Goal: Communication & Community: Answer question/provide support

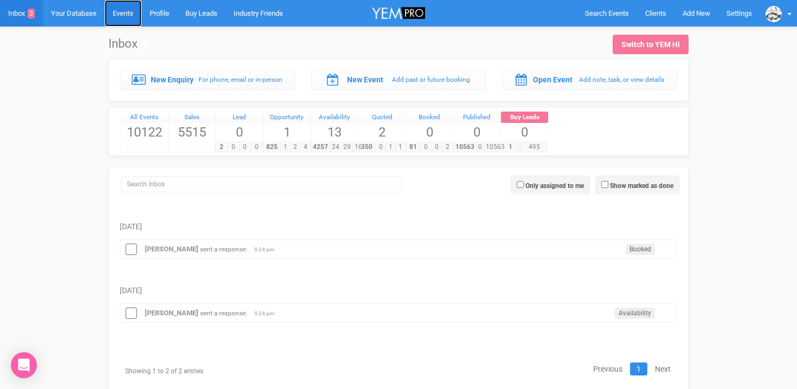
click at [131, 9] on link "Events" at bounding box center [123, 13] width 37 height 27
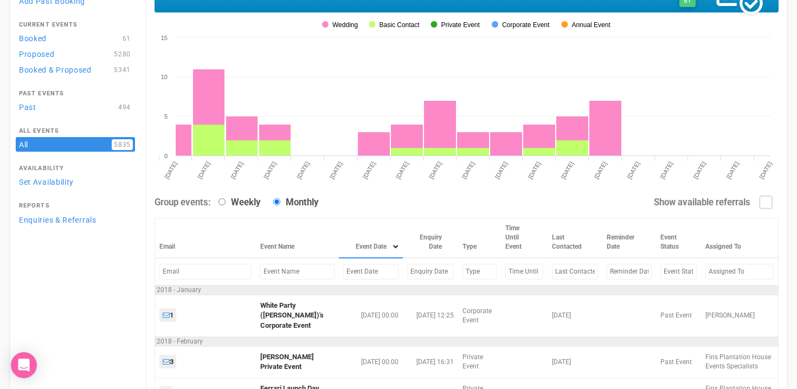
scroll to position [91, 0]
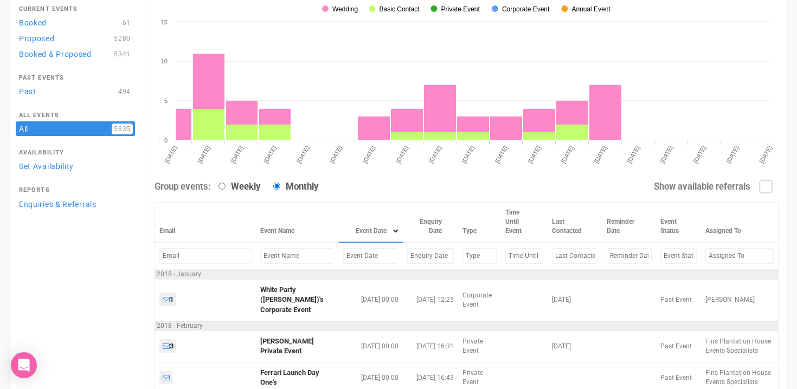
click at [343, 257] on input "text" at bounding box center [370, 256] width 55 height 16
click at [275, 262] on input "text" at bounding box center [297, 256] width 74 height 16
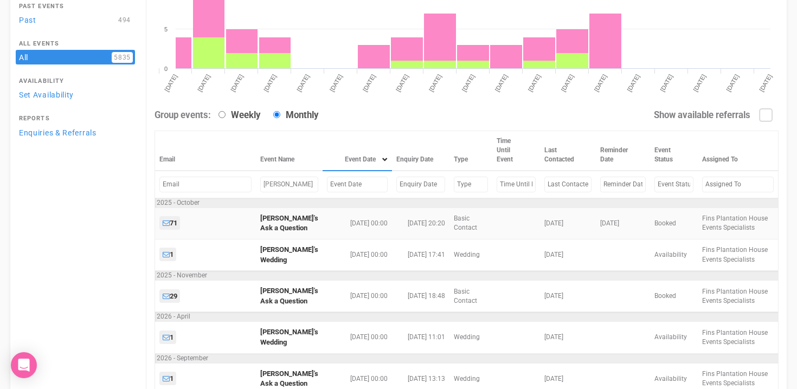
scroll to position [163, 0]
type input "[PERSON_NAME]"
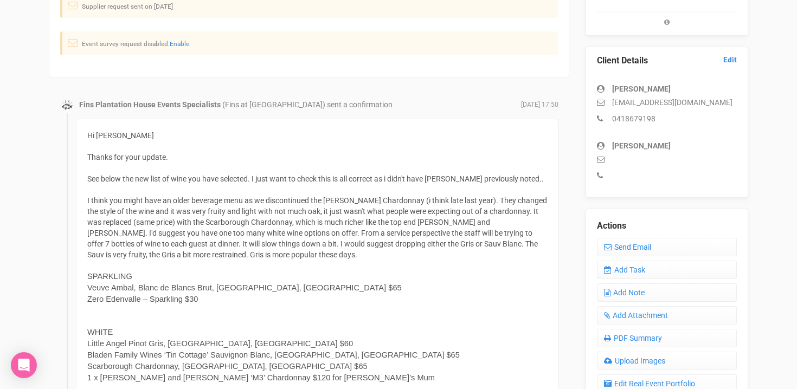
scroll to position [260, 0]
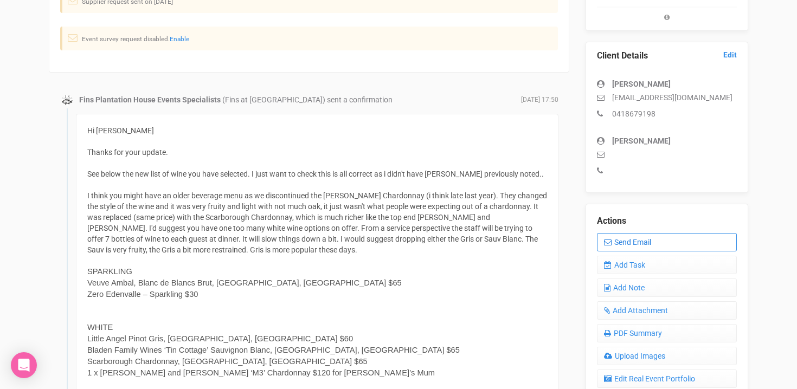
click at [638, 241] on link "Send Email" at bounding box center [667, 242] width 140 height 18
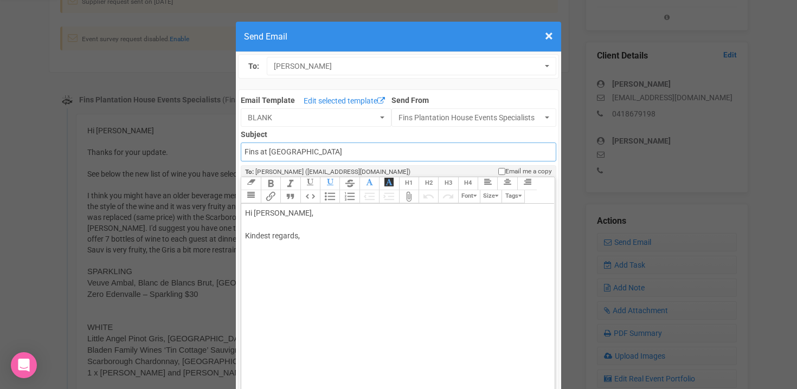
drag, startPoint x: 342, startPoint y: 153, endPoint x: 217, endPoint y: 153, distance: 124.6
drag, startPoint x: 329, startPoint y: 153, endPoint x: 244, endPoint y: 153, distance: 85.1
click at [244, 153] on input "Fins at plantation house" at bounding box center [398, 152] width 315 height 19
type input "Accounts - Fins at Plantation House - Thank you for your payment"
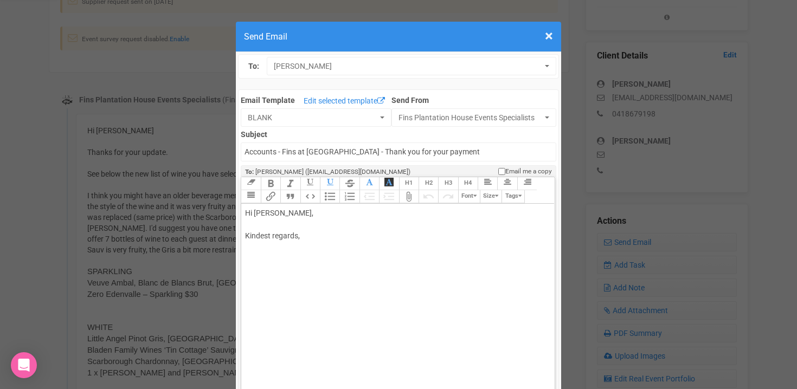
drag, startPoint x: 274, startPoint y: 213, endPoint x: 306, endPoint y: 212, distance: 31.4
click at [306, 212] on div "Hi Chloe O'connor, Kindest regards," at bounding box center [395, 236] width 301 height 57
drag, startPoint x: 306, startPoint y: 212, endPoint x: 276, endPoint y: 212, distance: 29.8
click at [275, 212] on div "Hi Chloe O'connor, Kindest regards," at bounding box center [395, 236] width 301 height 57
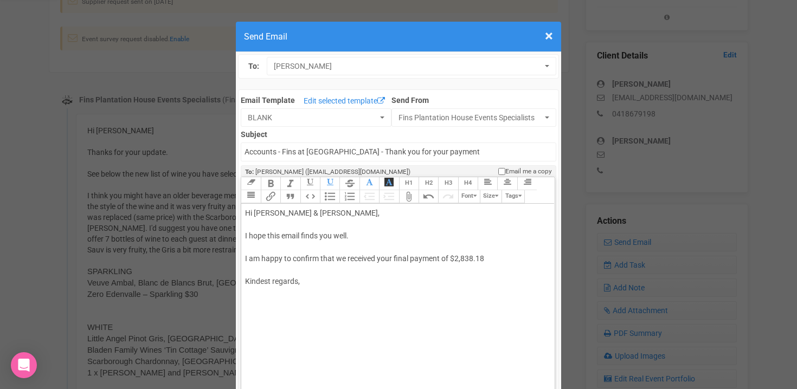
click at [412, 258] on div "Hi Chloe & Vimal, I hope this email finds you well. I am happy to confirm that …" at bounding box center [395, 259] width 301 height 102
click at [476, 253] on div "Hi Chloe & Vimal, I hope this email finds you well. I am happy to confirm that …" at bounding box center [395, 259] width 301 height 102
click at [475, 260] on div "Hi Chloe & Vimal, I hope this email finds you well. I am happy to confirm that …" at bounding box center [395, 259] width 301 height 102
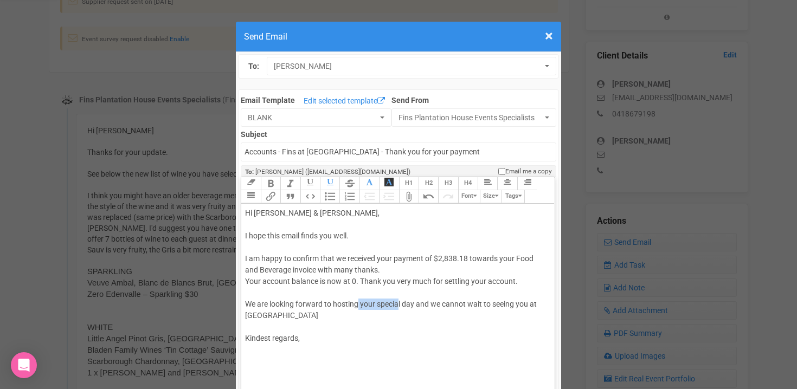
drag, startPoint x: 359, startPoint y: 303, endPoint x: 397, endPoint y: 302, distance: 38.0
click at [397, 303] on div "Hi Chloe & Vimal, I hope this email finds you well. I am happy to confirm that …" at bounding box center [395, 287] width 301 height 159
drag, startPoint x: 414, startPoint y: 305, endPoint x: 377, endPoint y: 303, distance: 36.9
click at [377, 303] on div "Hi Chloe & Vimal, I hope this email finds you well. I am happy to confirm that …" at bounding box center [395, 287] width 301 height 159
click at [307, 316] on div "Hi Chloe & Vimal, I hope this email finds you well. I am happy to confirm that …" at bounding box center [395, 287] width 301 height 159
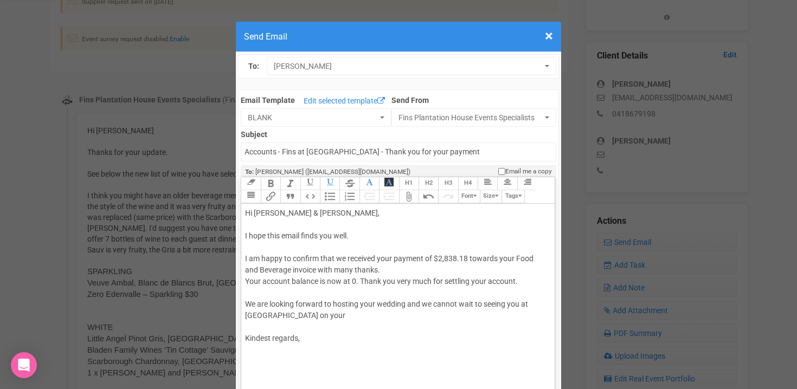
paste trix-editor "<span style="background-color: rgb(255, 255, 255); font-family: Roboto, Helveti…"
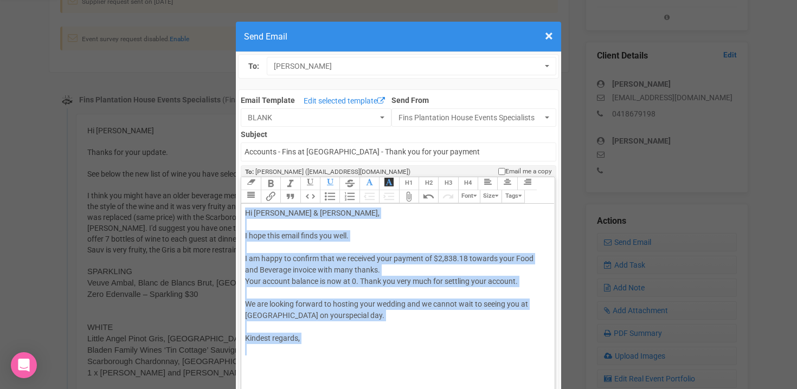
copy div "Hi Chloe & Vimal, I hope this email finds you well. I am happy to confirm that …"
click at [269, 250] on div "Hi Chloe & Vimal, I hope this email finds you well. I am happy to confirm that …" at bounding box center [395, 287] width 301 height 159
drag, startPoint x: 244, startPoint y: 235, endPoint x: 385, endPoint y: 322, distance: 165.4
click at [385, 322] on trix-editor "Hi Chloe & Vimal, I hope this email finds you well. I am happy to confirm that …" at bounding box center [397, 321] width 313 height 234
paste trix-editor "<div>Hi Chloe &amp; Vimal,<br><br>I hope this message finds you both well.<br><…"
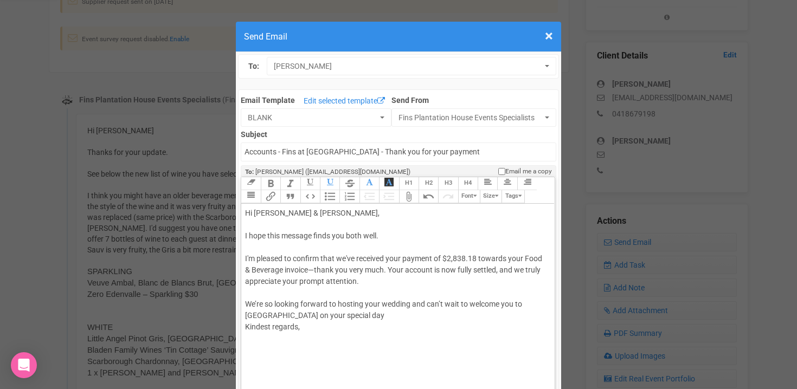
click at [254, 258] on div "Hi Chloe & Vimal, I hope this message finds you both well. I'm pleased to confi…" at bounding box center [395, 282] width 301 height 148
click at [345, 257] on div "Hi Chloe & Vimal, I hope this message finds you both well. I am happy to confir…" at bounding box center [395, 282] width 301 height 148
drag, startPoint x: 330, startPoint y: 271, endPoint x: 404, endPoint y: 272, distance: 73.7
click at [404, 272] on div "Hi Chloe & Vimal, I hope this message finds you both well. I am happy to confir…" at bounding box center [395, 282] width 301 height 148
click at [504, 271] on div "Hi Chloe & Vimal, I hope this message finds you both well. I am happy to confir…" at bounding box center [395, 282] width 301 height 148
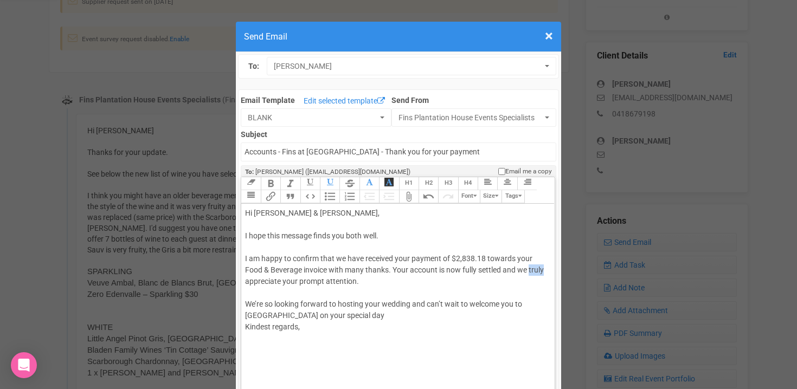
drag, startPoint x: 530, startPoint y: 270, endPoint x: 547, endPoint y: 269, distance: 16.8
click at [547, 269] on trix-editor "Hi Chloe & Vimal, I hope this message finds you both well. I am happy to confir…" at bounding box center [397, 321] width 313 height 234
click at [525, 305] on div "Hi Chloe & Vimal, I hope this message finds you both well. I am happy to confir…" at bounding box center [395, 282] width 301 height 148
click at [371, 320] on div "Hi Chloe & Vimal, I hope this message finds you both well. I am happy to confir…" at bounding box center [395, 282] width 301 height 148
type trix-editor "<div>Hi Chloe &amp; Vimal,<br><br>I hope this message finds you both well.<br><…"
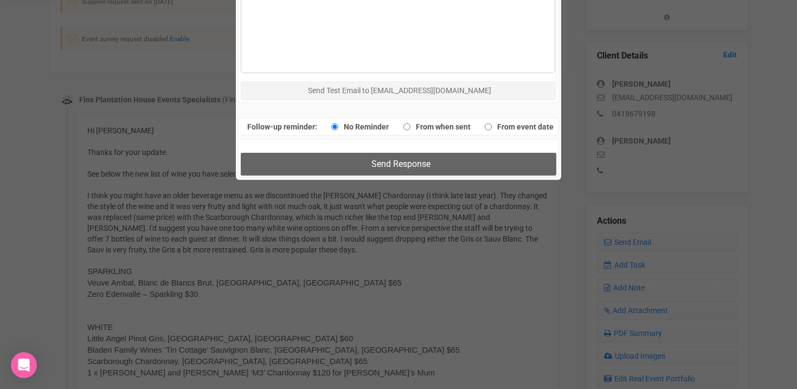
scroll to position [734, 0]
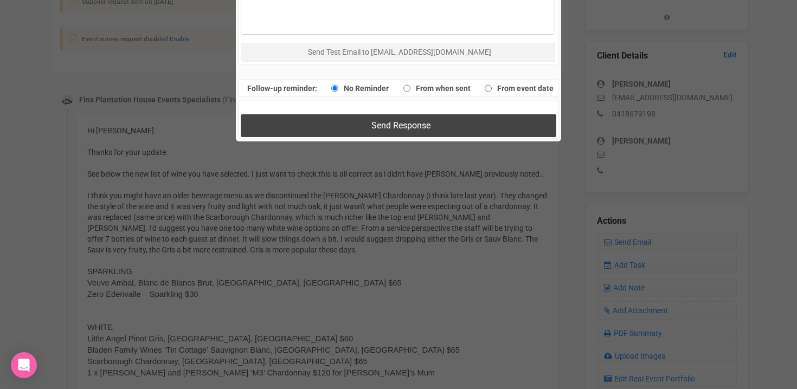
click at [360, 127] on button "Send Response" at bounding box center [398, 125] width 315 height 22
